Goal: Submit feedback/report problem: Submit feedback/report problem

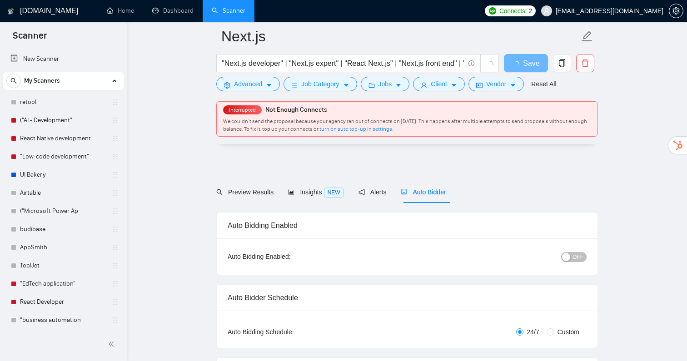
scroll to position [2093, 0]
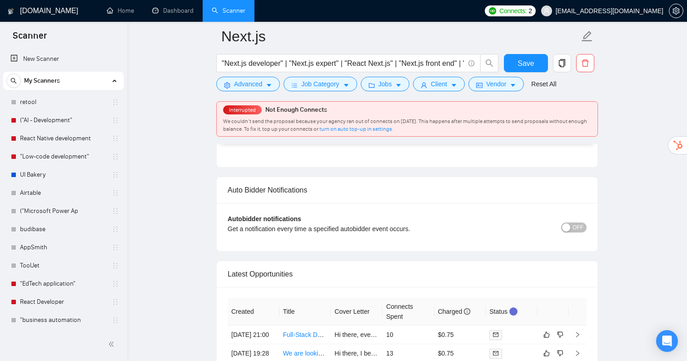
click at [527, 13] on span "Connects:" at bounding box center [513, 11] width 27 height 10
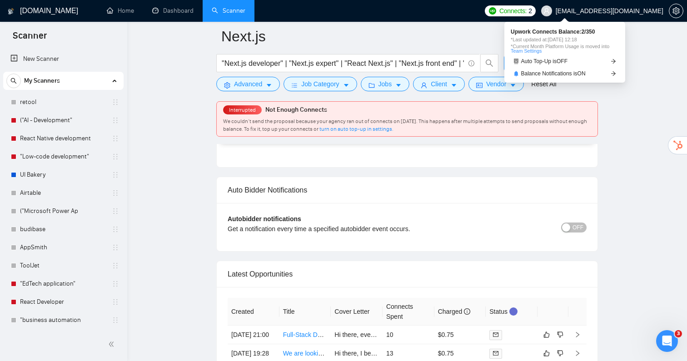
scroll to position [0, 0]
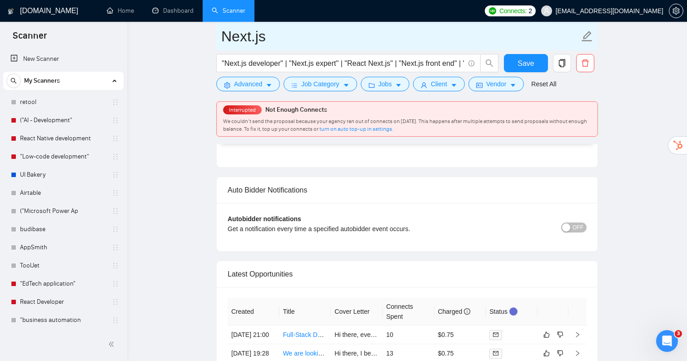
click at [457, 26] on input "Next.js" at bounding box center [400, 36] width 358 height 23
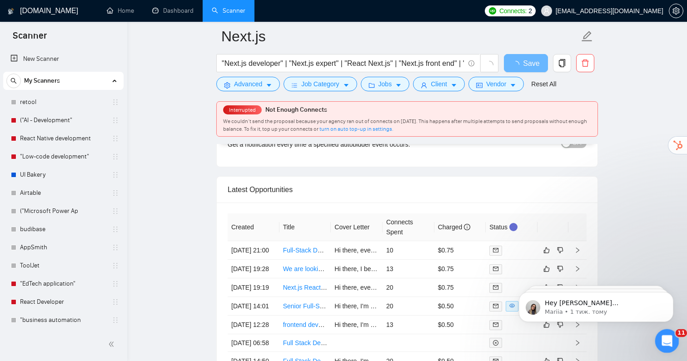
click at [664, 338] on icon "Відкрити програму для спілкування Intercom" at bounding box center [666, 340] width 15 height 15
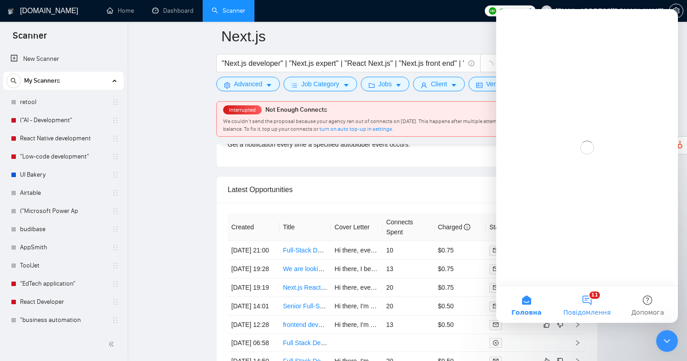
click at [580, 295] on button "11 Повідомлення" at bounding box center [587, 305] width 60 height 36
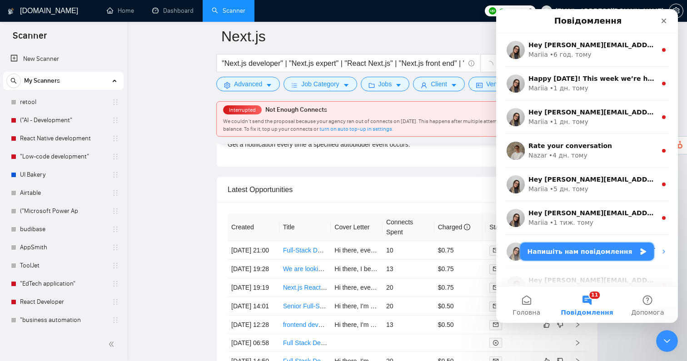
click at [575, 256] on button "Напишіть нам повідомлення" at bounding box center [588, 252] width 134 height 18
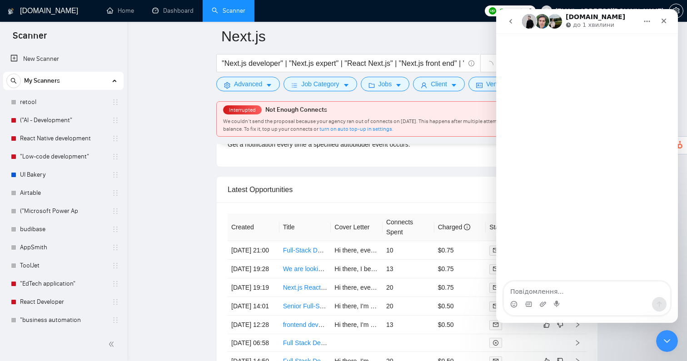
click at [552, 289] on textarea "Повідомлення..." at bounding box center [587, 289] width 166 height 15
type textarea "hi guys"
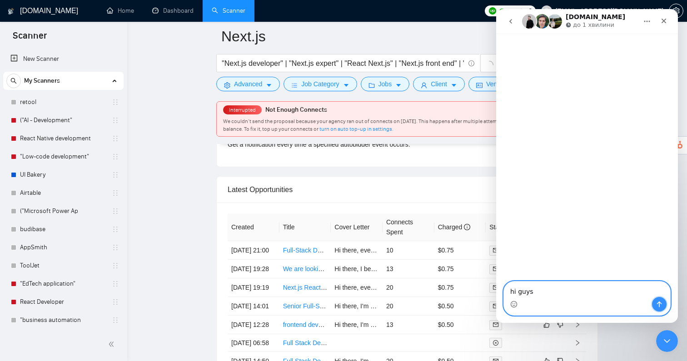
click at [661, 310] on button "Надіслати повідомлення…" at bounding box center [659, 304] width 15 height 15
click at [560, 291] on textarea "Повідомлення..." at bounding box center [587, 289] width 166 height 15
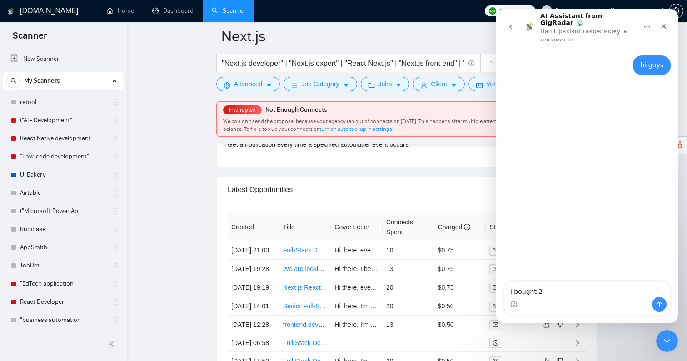
type textarea "i bought 2"
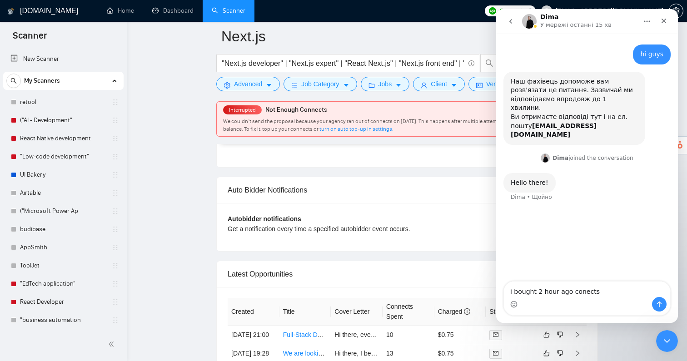
click at [578, 295] on textarea "i bought 2 hour ago conects" at bounding box center [587, 289] width 166 height 15
click at [606, 293] on textarea "i bought 2 hour ago connects" at bounding box center [587, 289] width 166 height 15
type textarea "i bought 2 hour ago connects at upwork"
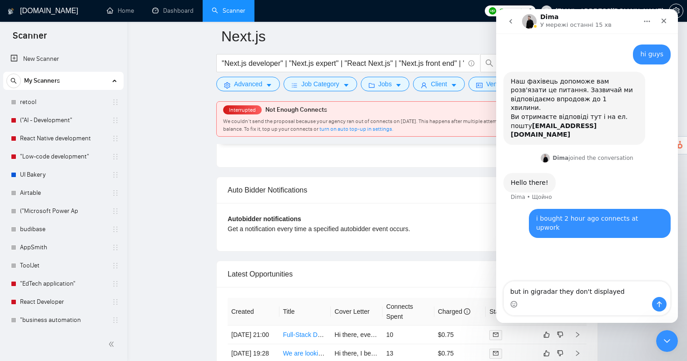
type textarea "but in gigradar they don't displayed"
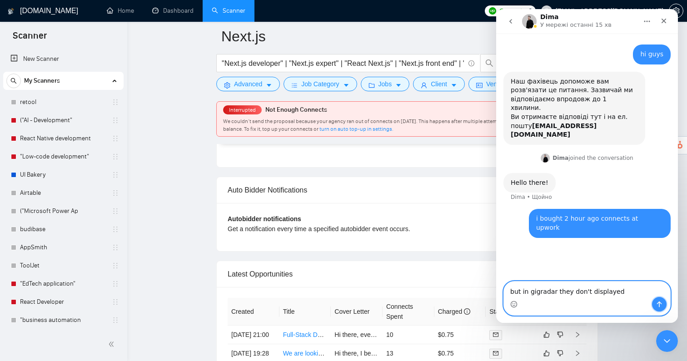
click at [659, 303] on icon "Надіслати повідомлення…" at bounding box center [659, 304] width 7 height 7
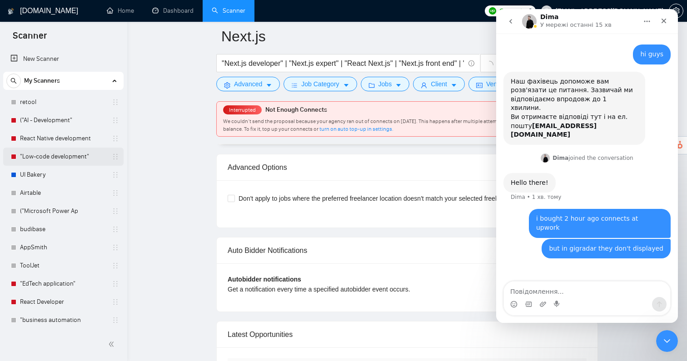
scroll to position [1940, 0]
click at [29, 104] on link "retool" at bounding box center [63, 102] width 86 height 18
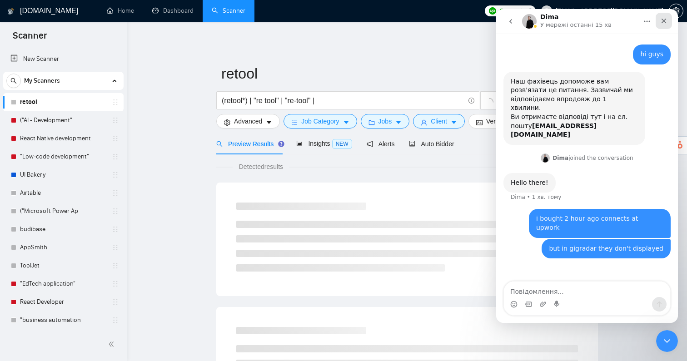
click at [663, 20] on icon "Закрити" at bounding box center [664, 21] width 5 height 5
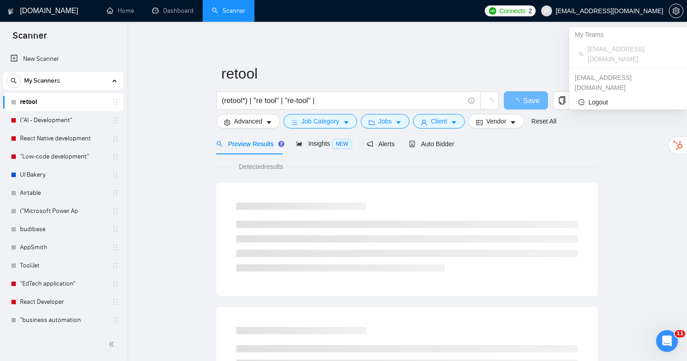
scroll to position [1, 0]
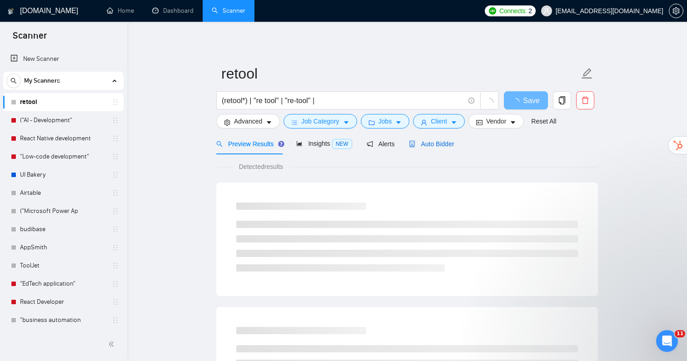
click at [429, 147] on span "Auto Bidder" at bounding box center [431, 143] width 45 height 7
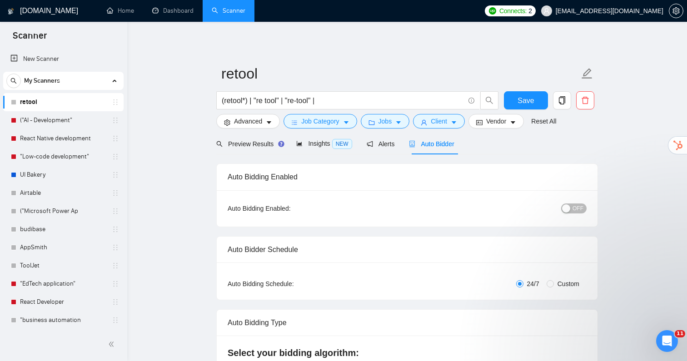
click at [575, 207] on span "OFF" at bounding box center [578, 209] width 11 height 10
click at [70, 123] on link "("AI - Development"" at bounding box center [63, 120] width 86 height 18
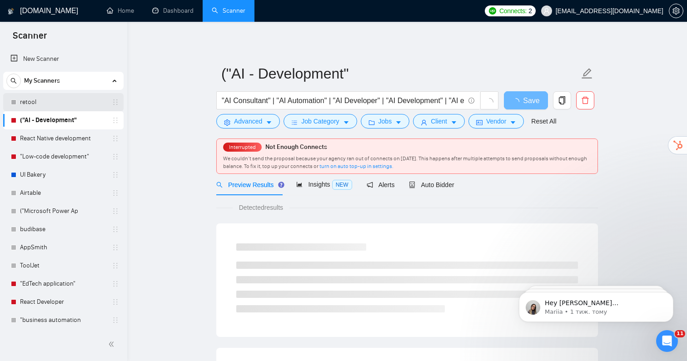
click at [32, 100] on link "retool" at bounding box center [63, 102] width 86 height 18
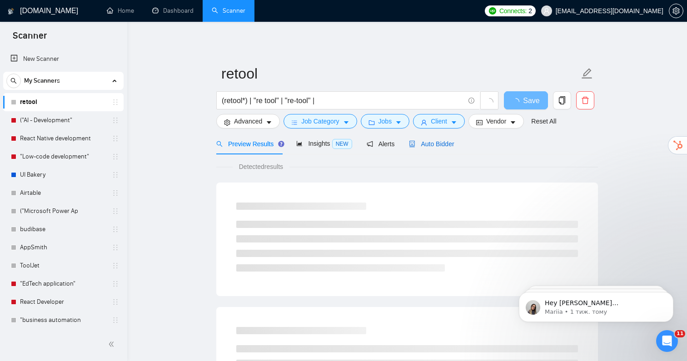
click at [439, 143] on span "Auto Bidder" at bounding box center [431, 143] width 45 height 7
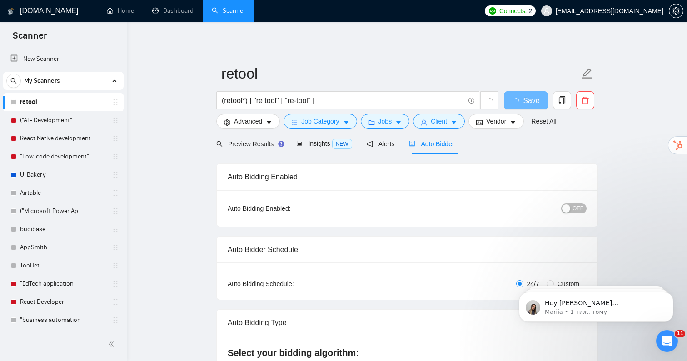
click at [577, 209] on span "OFF" at bounding box center [578, 209] width 11 height 10
click at [521, 98] on span "Save" at bounding box center [526, 100] width 16 height 11
click at [527, 11] on span "Connects:" at bounding box center [513, 11] width 27 height 10
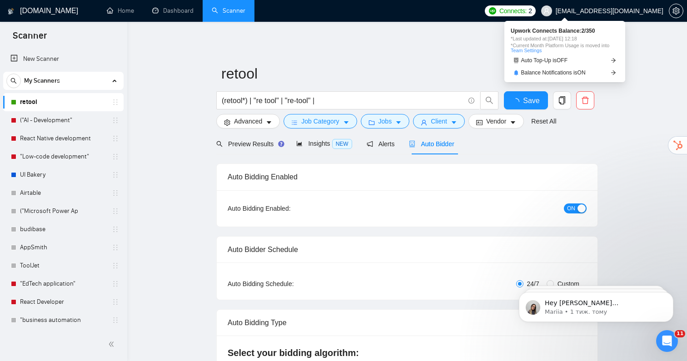
checkbox input "true"
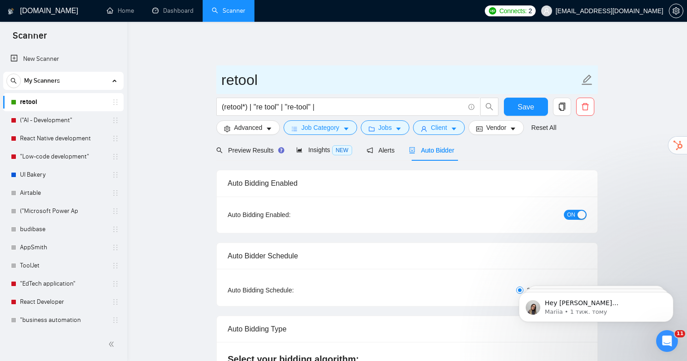
click at [475, 69] on input "retool" at bounding box center [400, 80] width 358 height 23
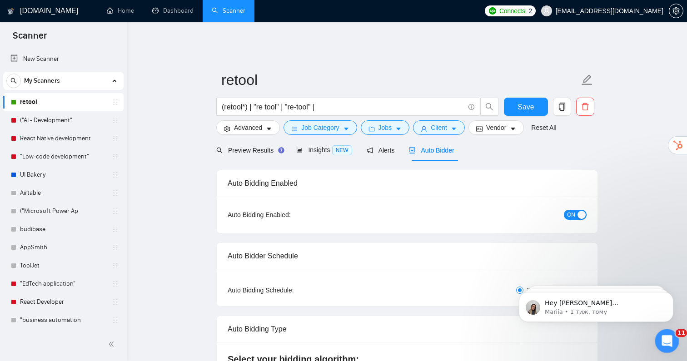
click at [671, 340] on icon "Відкрити програму для спілкування Intercom" at bounding box center [666, 340] width 15 height 15
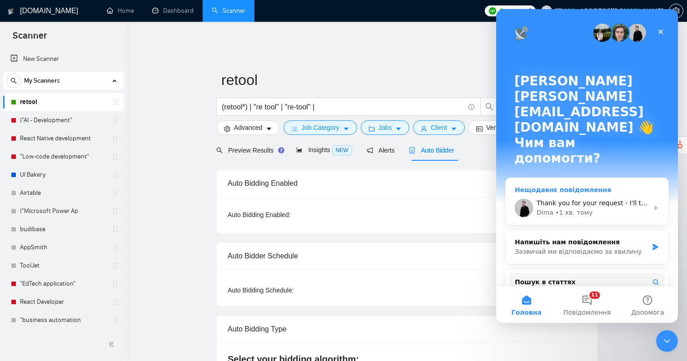
click at [591, 208] on div "Dima • 1 хв. тому" at bounding box center [593, 213] width 112 height 10
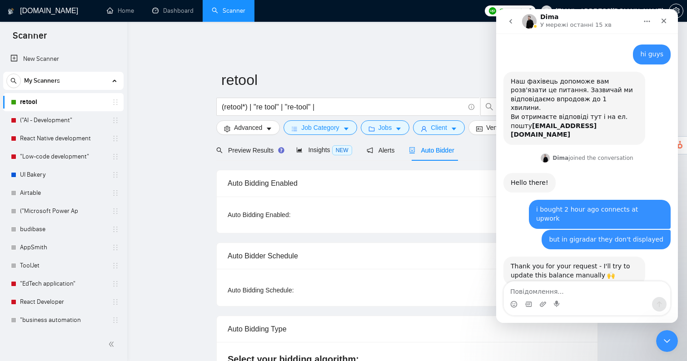
click at [598, 296] on textarea "Повідомлення..." at bounding box center [587, 289] width 166 height 15
click at [598, 292] on textarea "Повідомлення..." at bounding box center [587, 289] width 166 height 15
click at [366, 172] on div "Auto Bidding Enabled" at bounding box center [407, 183] width 359 height 26
click at [664, 18] on icon "Закрити" at bounding box center [664, 20] width 7 height 7
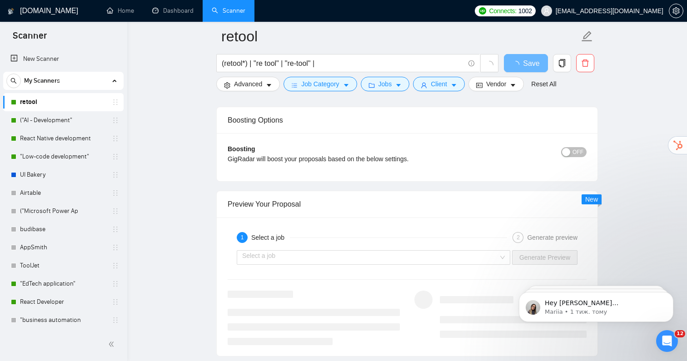
scroll to position [1649, 0]
click at [56, 123] on link "("AI - Development"" at bounding box center [63, 120] width 86 height 18
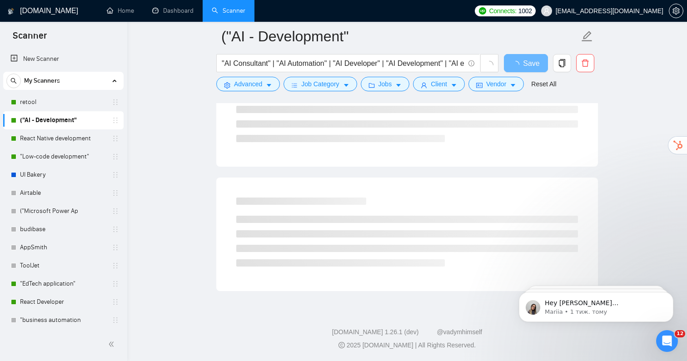
scroll to position [511, 0]
